Goal: Navigation & Orientation: Understand site structure

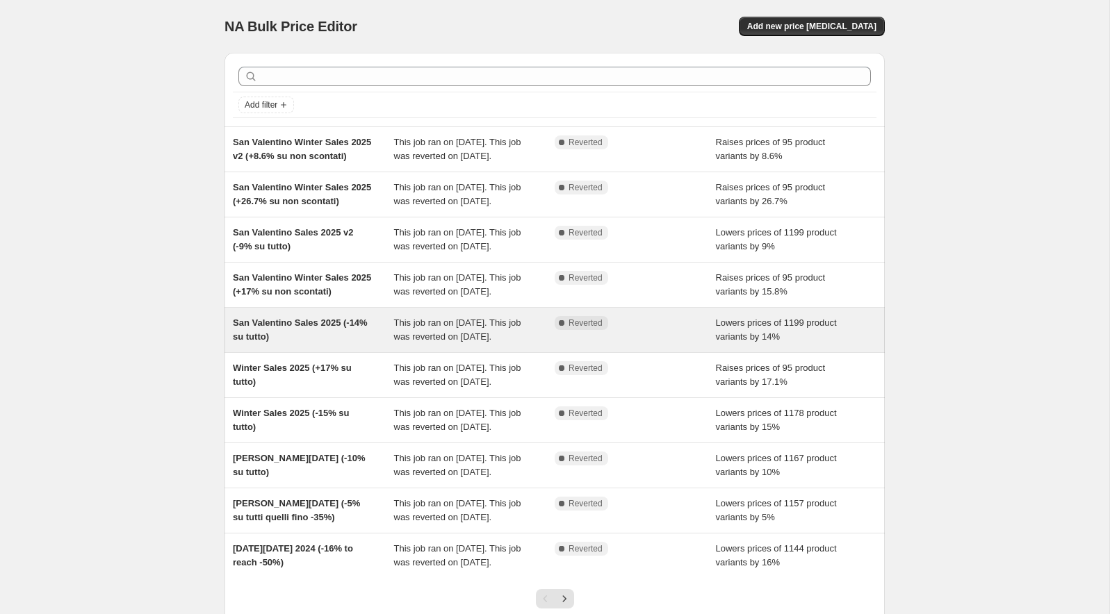
scroll to position [236, 0]
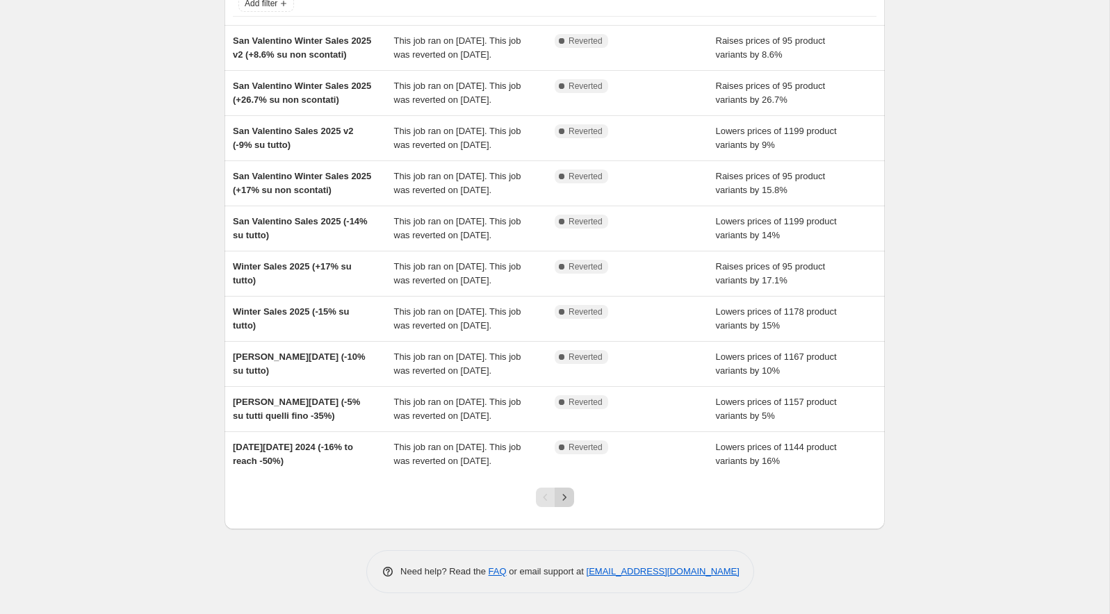
click at [565, 500] on icon "Next" at bounding box center [564, 498] width 14 height 14
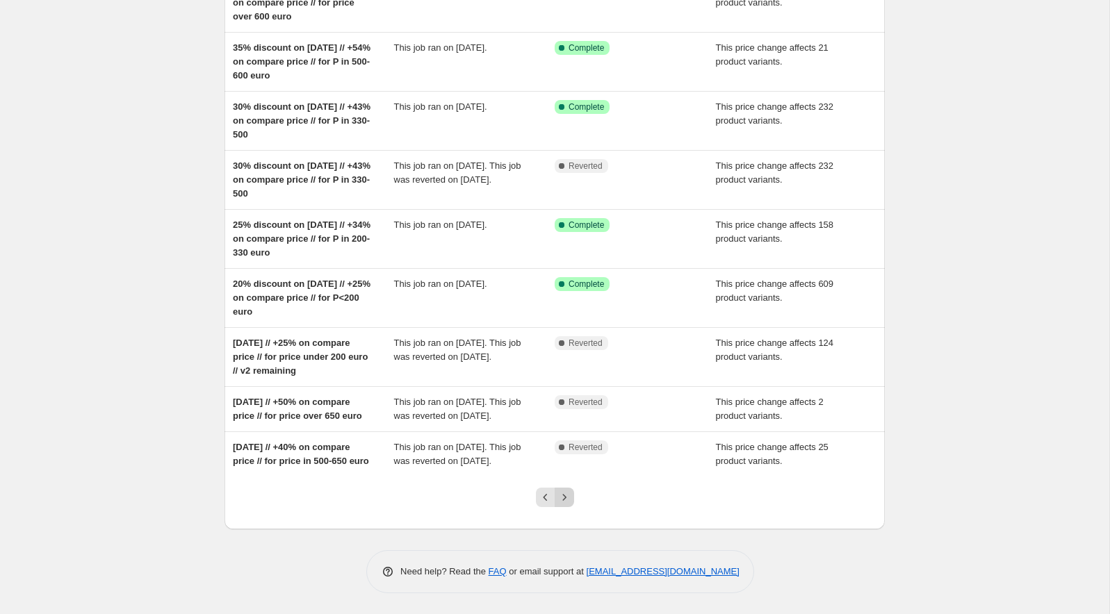
click at [564, 500] on icon "Next" at bounding box center [564, 498] width 14 height 14
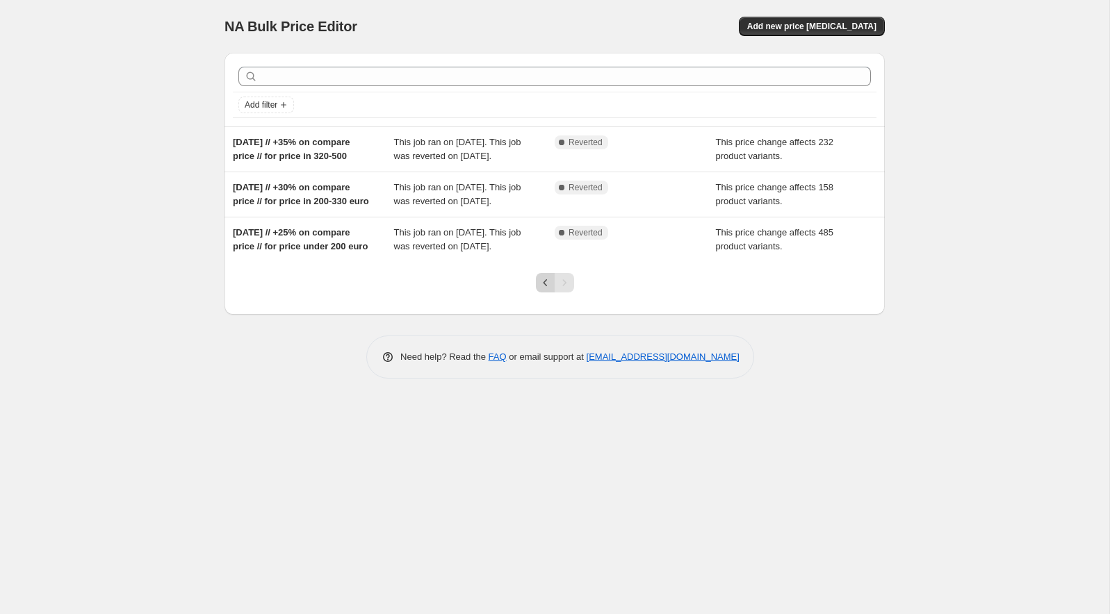
click at [543, 290] on icon "Previous" at bounding box center [546, 283] width 14 height 14
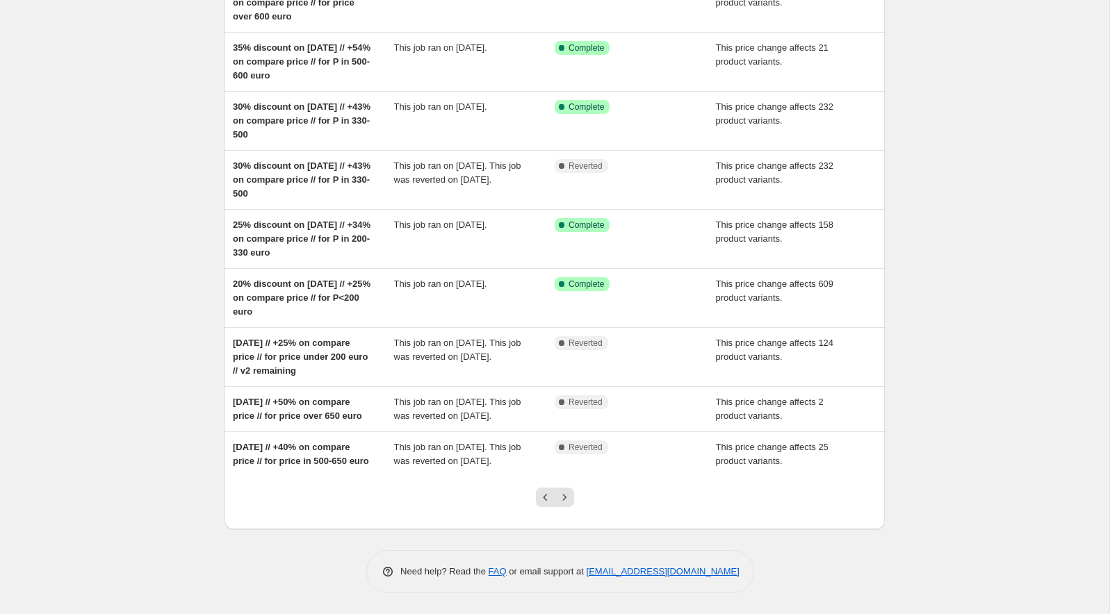
scroll to position [236, 0]
